Goal: Book appointment/travel/reservation

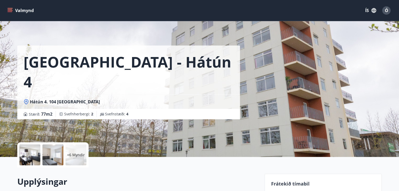
scroll to position [550, 0]
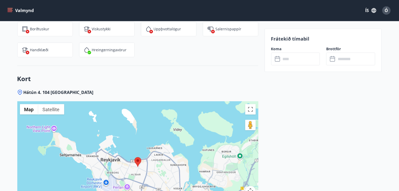
click at [13, 10] on button "Valmynd" at bounding box center [21, 10] width 30 height 9
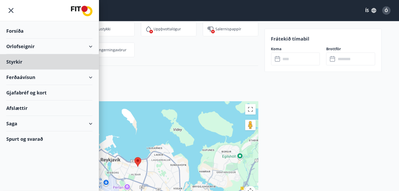
click at [18, 29] on div "Forsíða" at bounding box center [49, 30] width 86 height 15
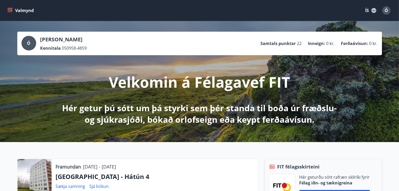
click at [13, 12] on button "Valmynd" at bounding box center [21, 10] width 30 height 9
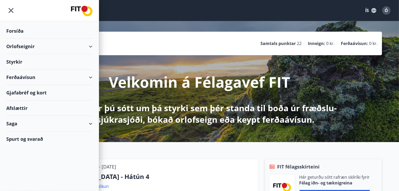
click at [25, 43] on div "Orlofseignir" at bounding box center [49, 46] width 86 height 15
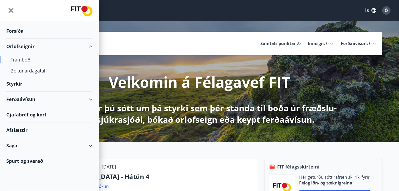
click at [17, 59] on div "Framboð" at bounding box center [49, 59] width 78 height 11
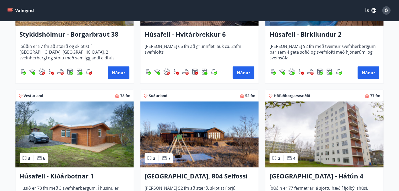
scroll to position [367, 0]
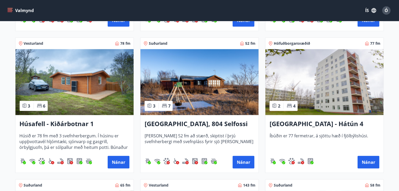
click at [311, 78] on img at bounding box center [324, 82] width 118 height 66
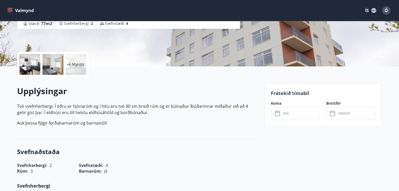
scroll to position [105, 0]
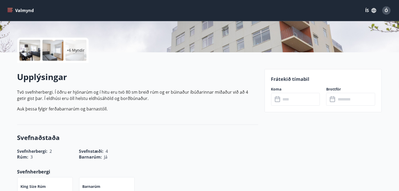
click at [275, 101] on icon at bounding box center [277, 99] width 5 height 5
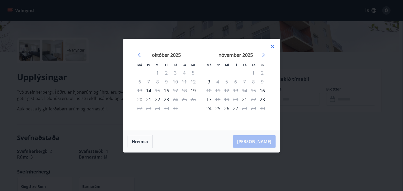
drag, startPoint x: 274, startPoint y: 47, endPoint x: 276, endPoint y: 45, distance: 3.4
click at [276, 45] on div "Má Þr Mi Fi Fö La Su Má Þr Mi Fi Fö La Su [DATE] 1 2 3 4 5 6 7 8 9 10 11 12 13 …" at bounding box center [201, 85] width 156 height 92
click at [272, 46] on icon at bounding box center [272, 46] width 1 height 1
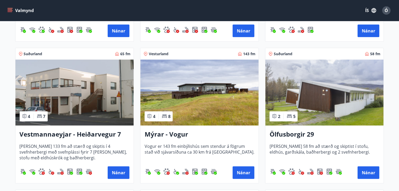
scroll to position [525, 0]
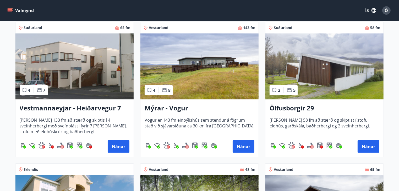
click at [217, 86] on img at bounding box center [199, 67] width 118 height 66
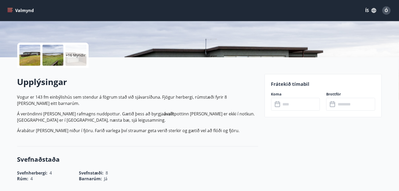
scroll to position [157, 0]
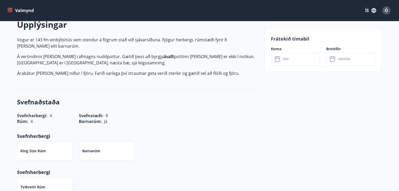
click at [276, 62] on icon at bounding box center [278, 59] width 6 height 6
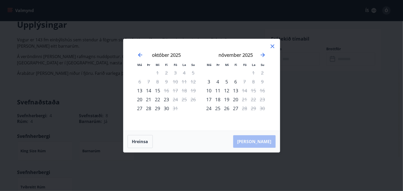
click at [272, 46] on icon at bounding box center [273, 47] width 4 height 4
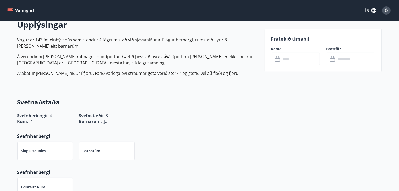
click at [277, 58] on icon at bounding box center [278, 59] width 6 height 6
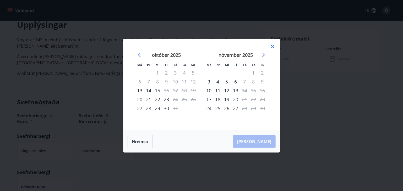
click at [266, 55] on icon "Move forward to switch to the next month." at bounding box center [263, 55] width 6 height 6
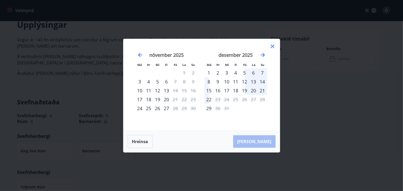
click at [273, 45] on icon at bounding box center [272, 46] width 6 height 6
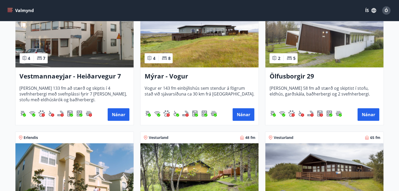
scroll to position [629, 0]
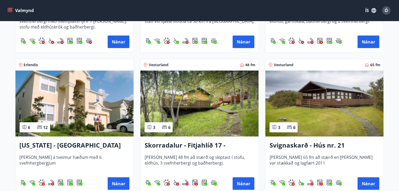
click at [302, 110] on img at bounding box center [324, 104] width 118 height 66
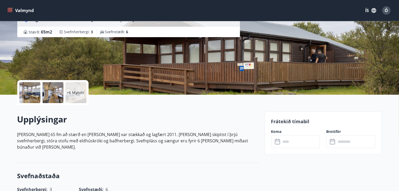
scroll to position [79, 0]
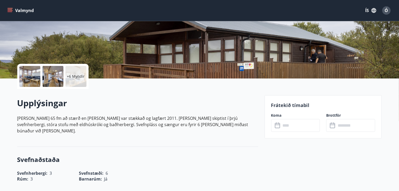
click at [278, 127] on icon at bounding box center [278, 126] width 6 height 6
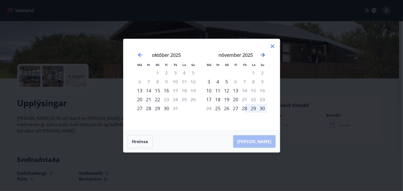
click at [265, 54] on icon "Move forward to switch to the next month." at bounding box center [263, 55] width 6 height 6
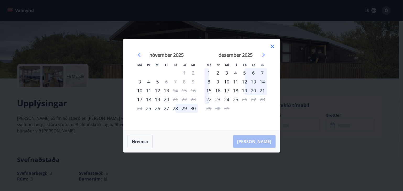
click at [272, 45] on icon at bounding box center [272, 46] width 6 height 6
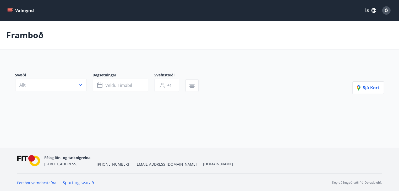
scroll to position [1, 0]
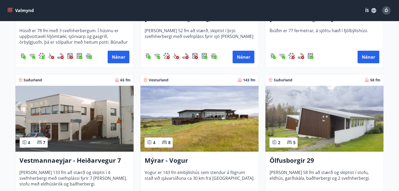
click at [308, 126] on img at bounding box center [324, 119] width 118 height 66
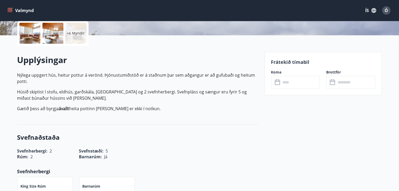
scroll to position [131, 0]
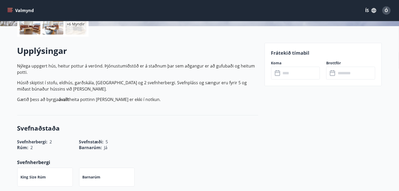
click at [278, 74] on icon at bounding box center [278, 73] width 6 height 6
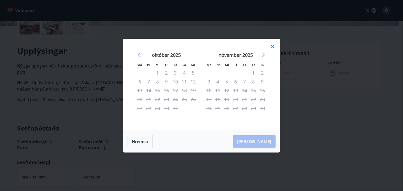
click at [265, 53] on icon "Move forward to switch to the next month." at bounding box center [263, 55] width 6 height 6
click at [271, 45] on icon at bounding box center [272, 46] width 6 height 6
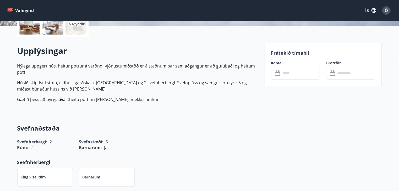
drag, startPoint x: 13, startPoint y: 10, endPoint x: 12, endPoint y: 8, distance: 3.1
click at [11, 8] on button "Valmynd" at bounding box center [21, 10] width 30 height 9
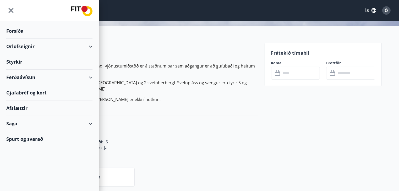
click at [114, 43] on div "Upplýsingar Nýlega uppgert hús, heitur pottur á verönd. Þjónustumiðstöð er á st…" at bounding box center [137, 76] width 241 height 79
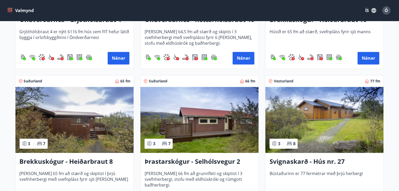
scroll to position [1206, 0]
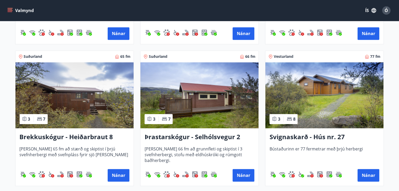
click at [345, 109] on img at bounding box center [324, 95] width 118 height 66
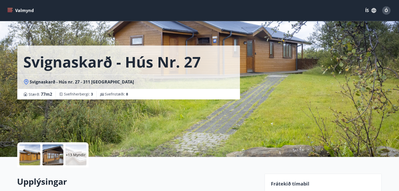
scroll to position [52, 0]
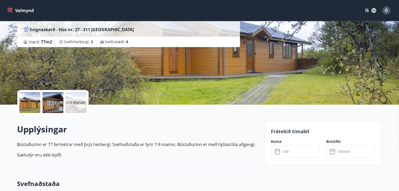
click at [277, 151] on icon at bounding box center [278, 152] width 6 height 6
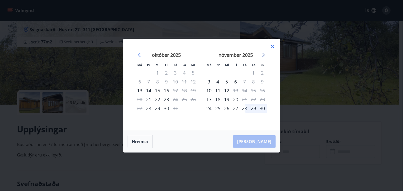
click at [264, 54] on icon "Move forward to switch to the next month." at bounding box center [263, 55] width 6 height 6
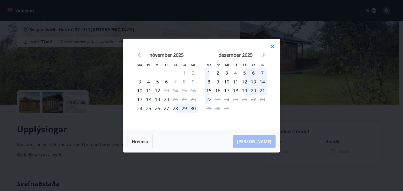
click at [271, 45] on icon at bounding box center [273, 47] width 4 height 4
